Goal: Task Accomplishment & Management: Manage account settings

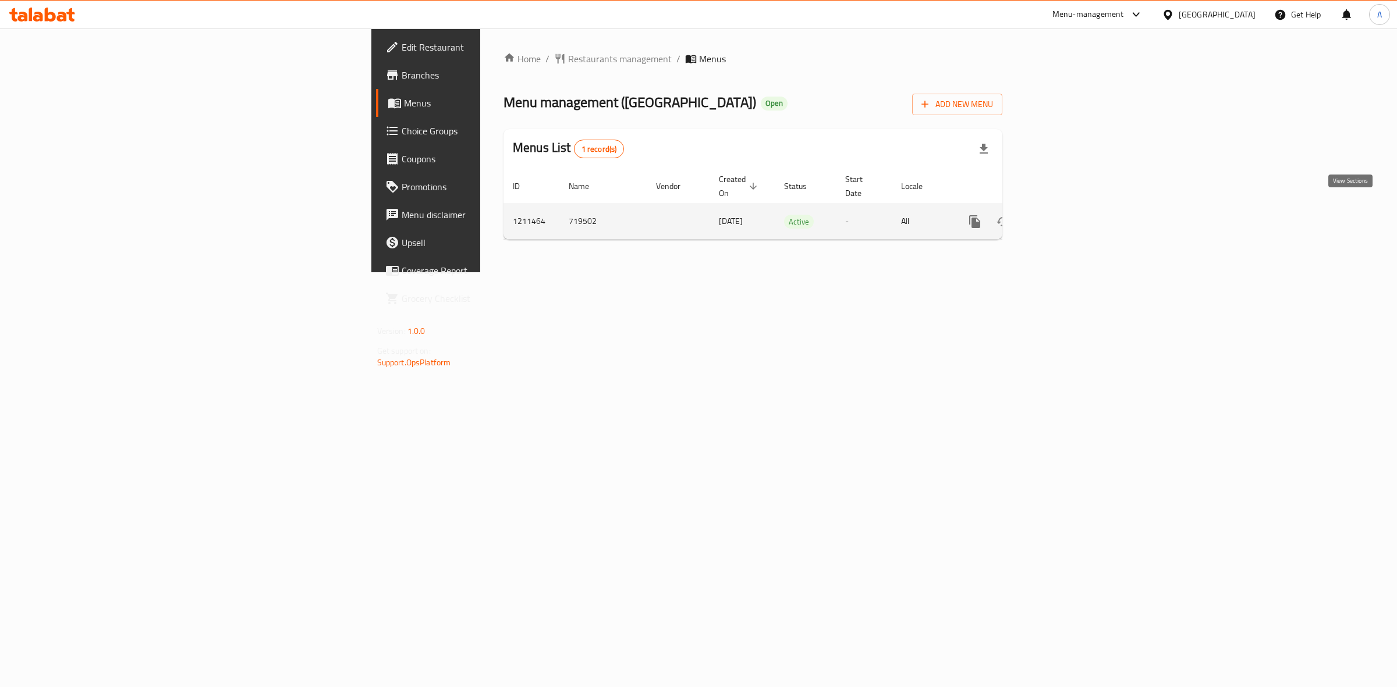
click at [1066, 215] on icon "enhanced table" at bounding box center [1059, 222] width 14 height 14
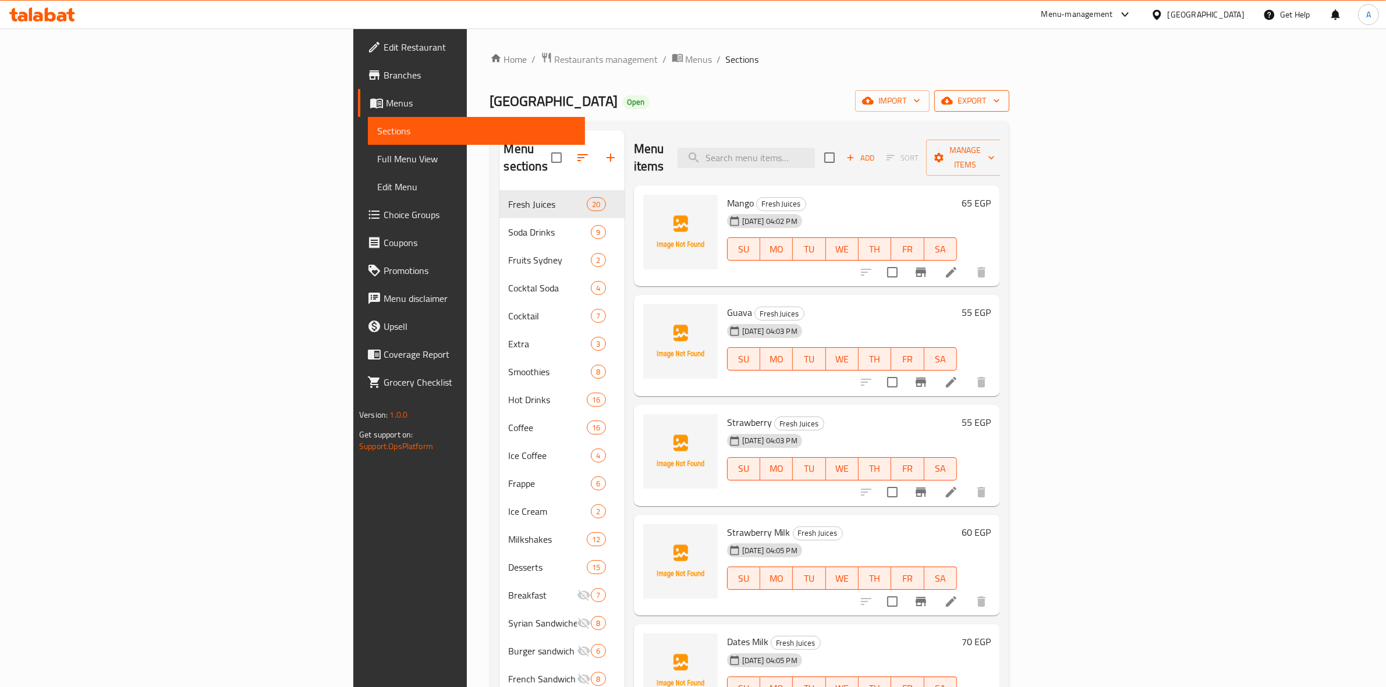
click at [953, 100] on icon "button" at bounding box center [947, 101] width 12 height 12
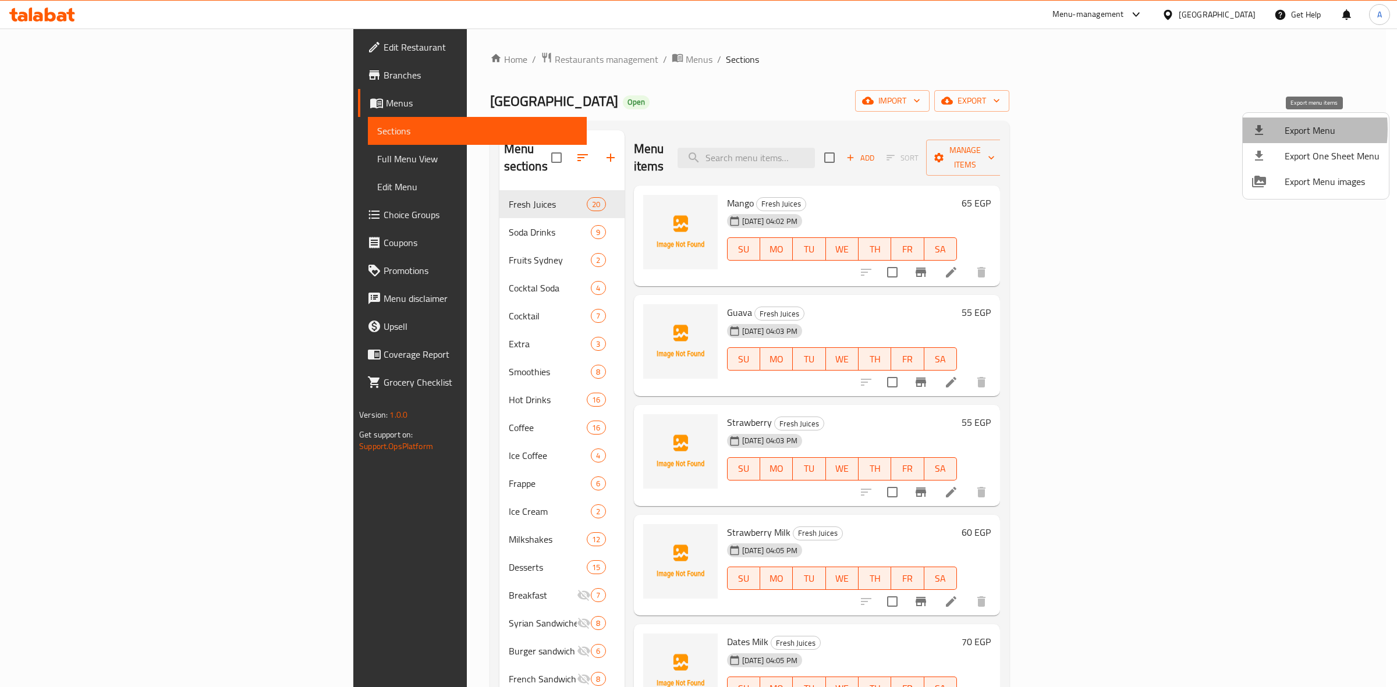
click at [1261, 129] on icon at bounding box center [1259, 130] width 8 height 10
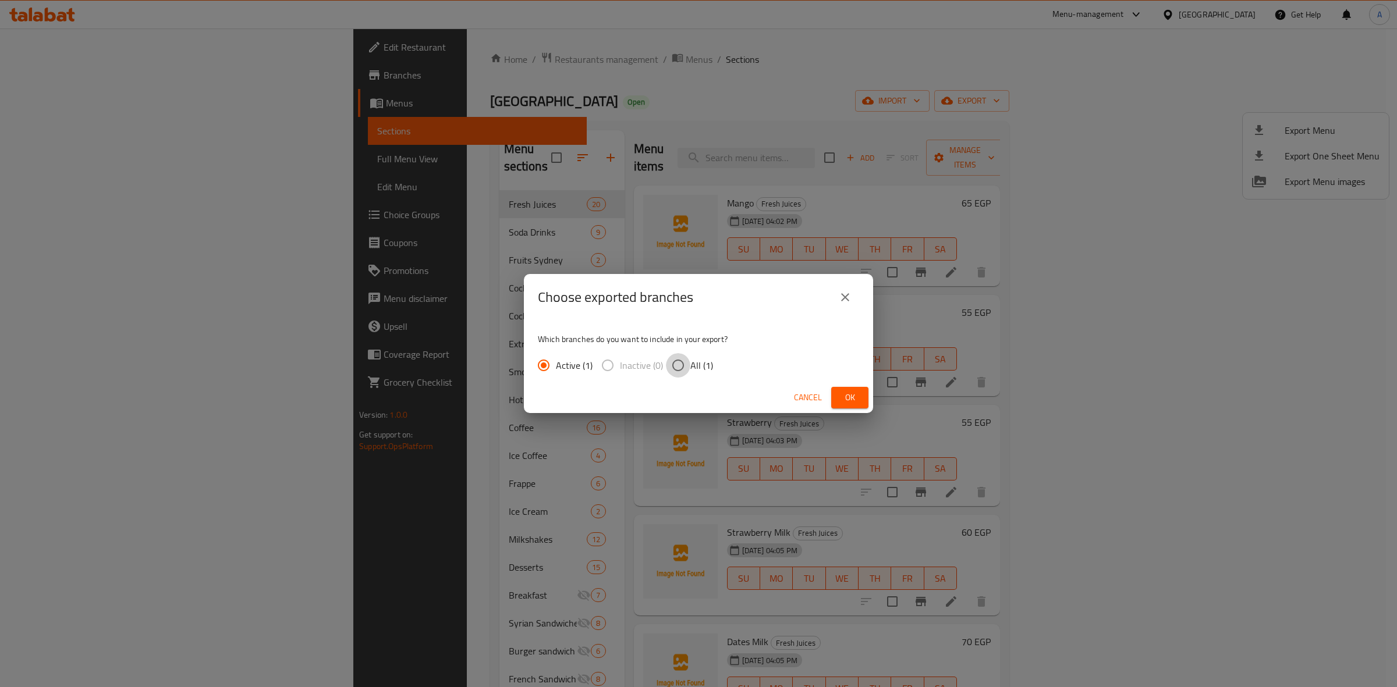
click at [682, 358] on input "All (1)" at bounding box center [678, 365] width 24 height 24
radio input "true"
click at [842, 402] on span "Ok" at bounding box center [850, 398] width 19 height 15
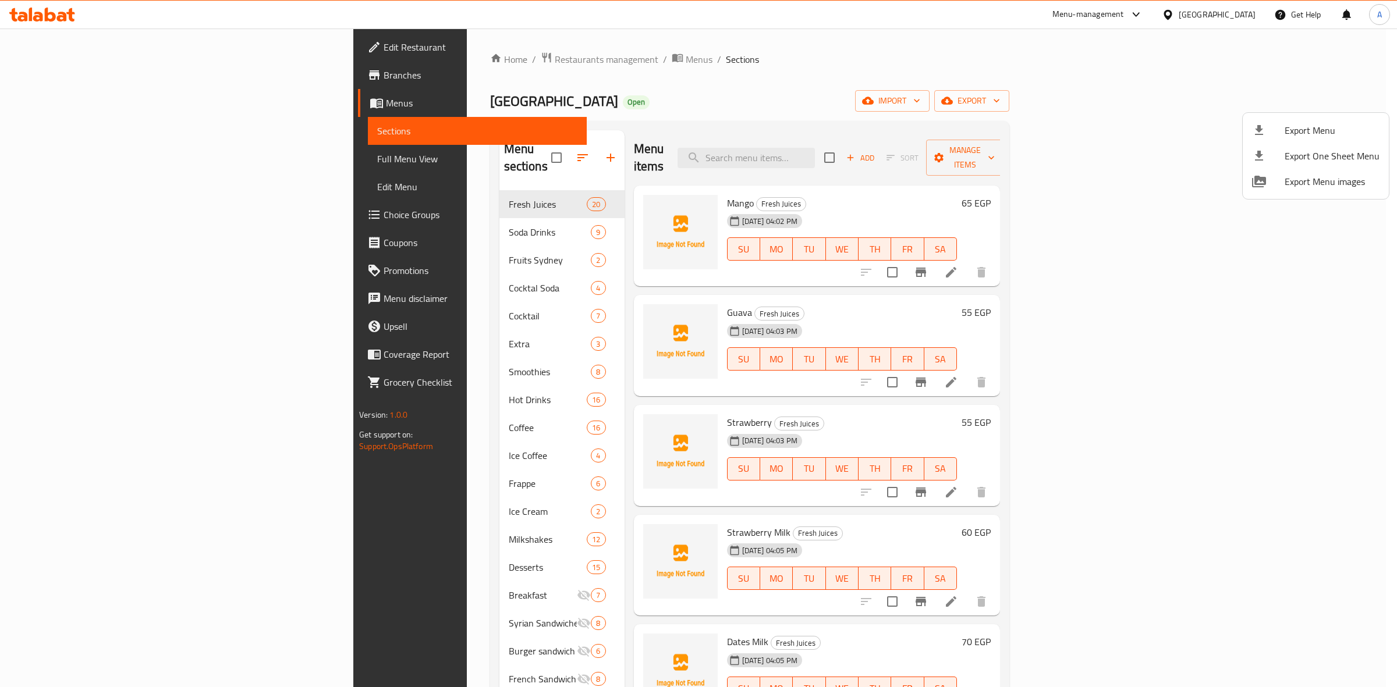
click at [64, 41] on div at bounding box center [698, 343] width 1397 height 687
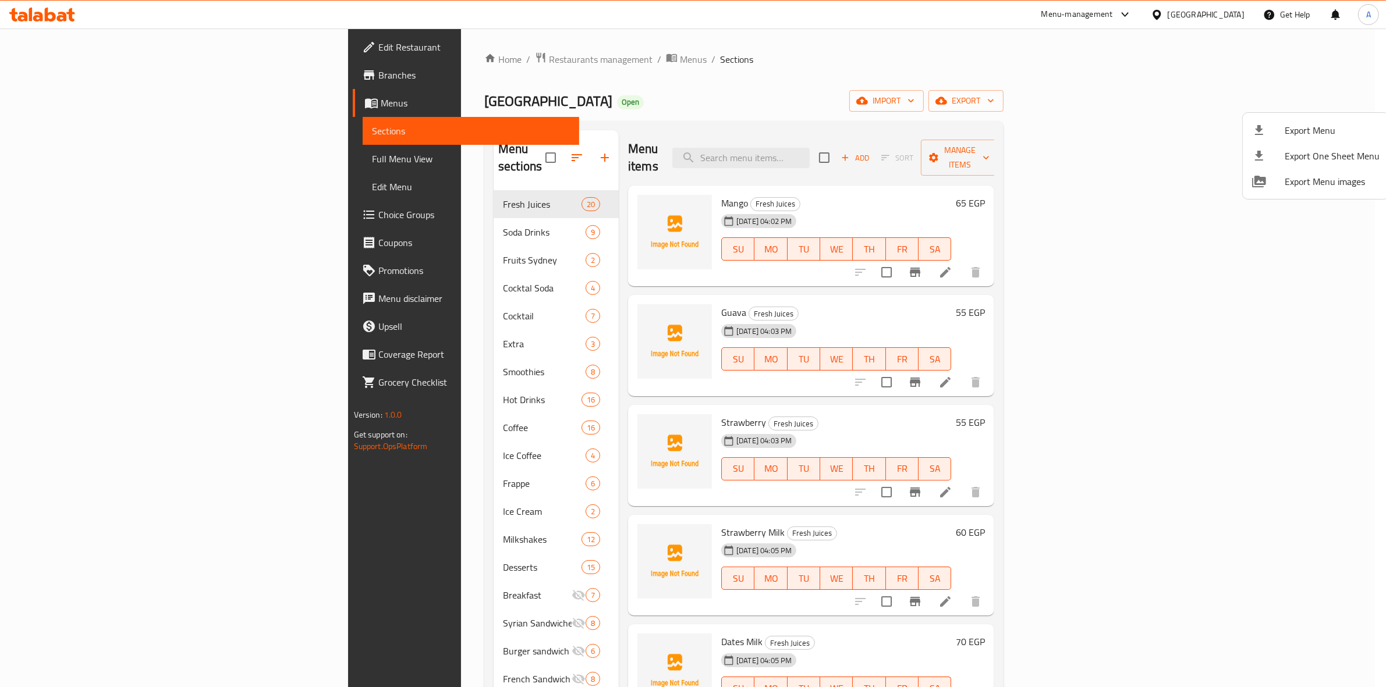
click at [378, 41] on span "Edit Restaurant" at bounding box center [474, 47] width 192 height 14
